Goal: Task Accomplishment & Management: Manage account settings

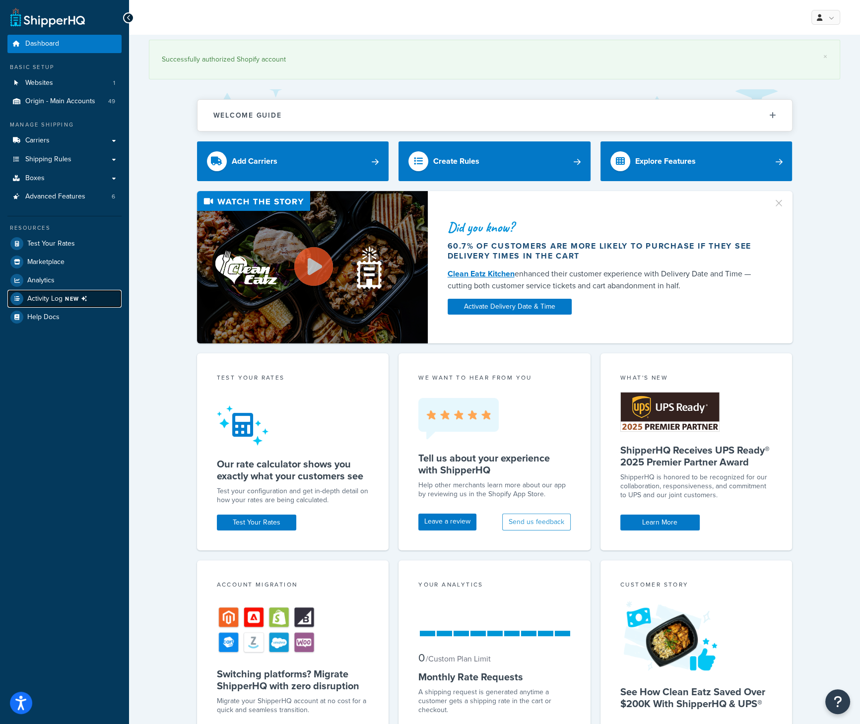
click at [59, 293] on span "Activity Log NEW" at bounding box center [59, 298] width 64 height 13
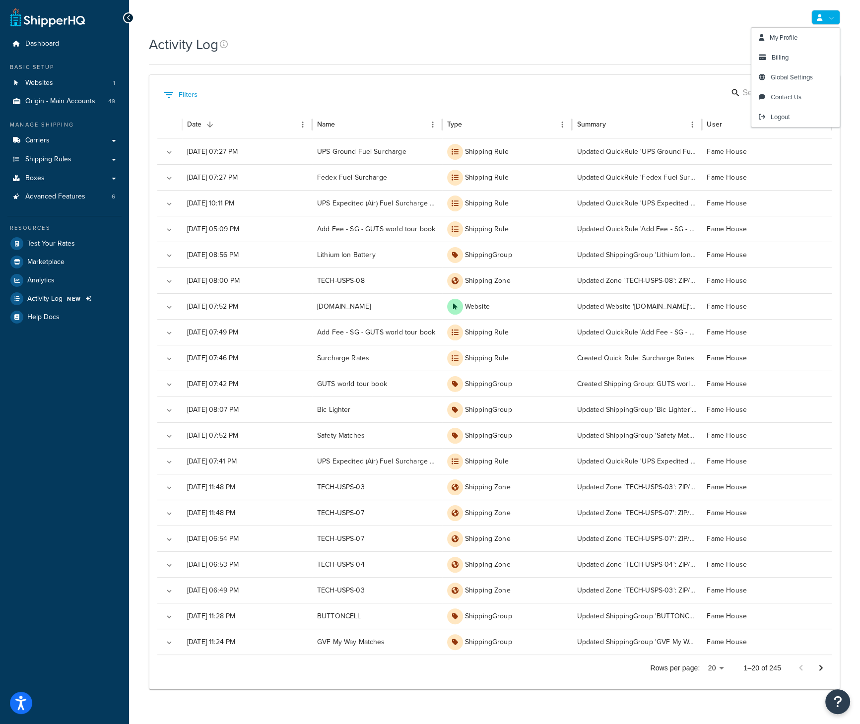
click at [831, 17] on link at bounding box center [825, 17] width 29 height 15
click at [788, 112] on span "Logout" at bounding box center [779, 116] width 19 height 9
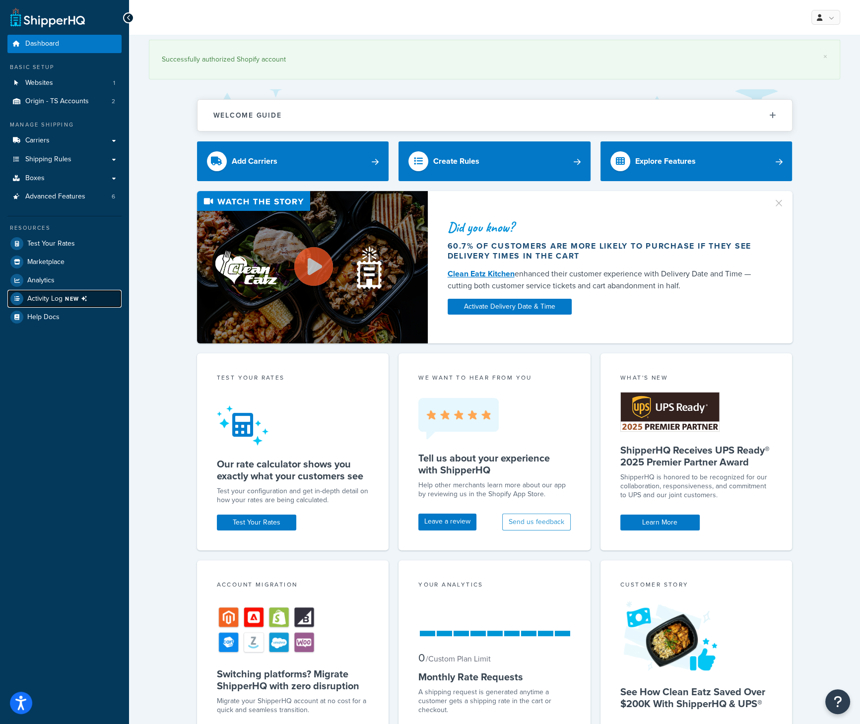
click at [73, 295] on span "NEW" at bounding box center [78, 299] width 26 height 8
